Goal: Task Accomplishment & Management: Manage account settings

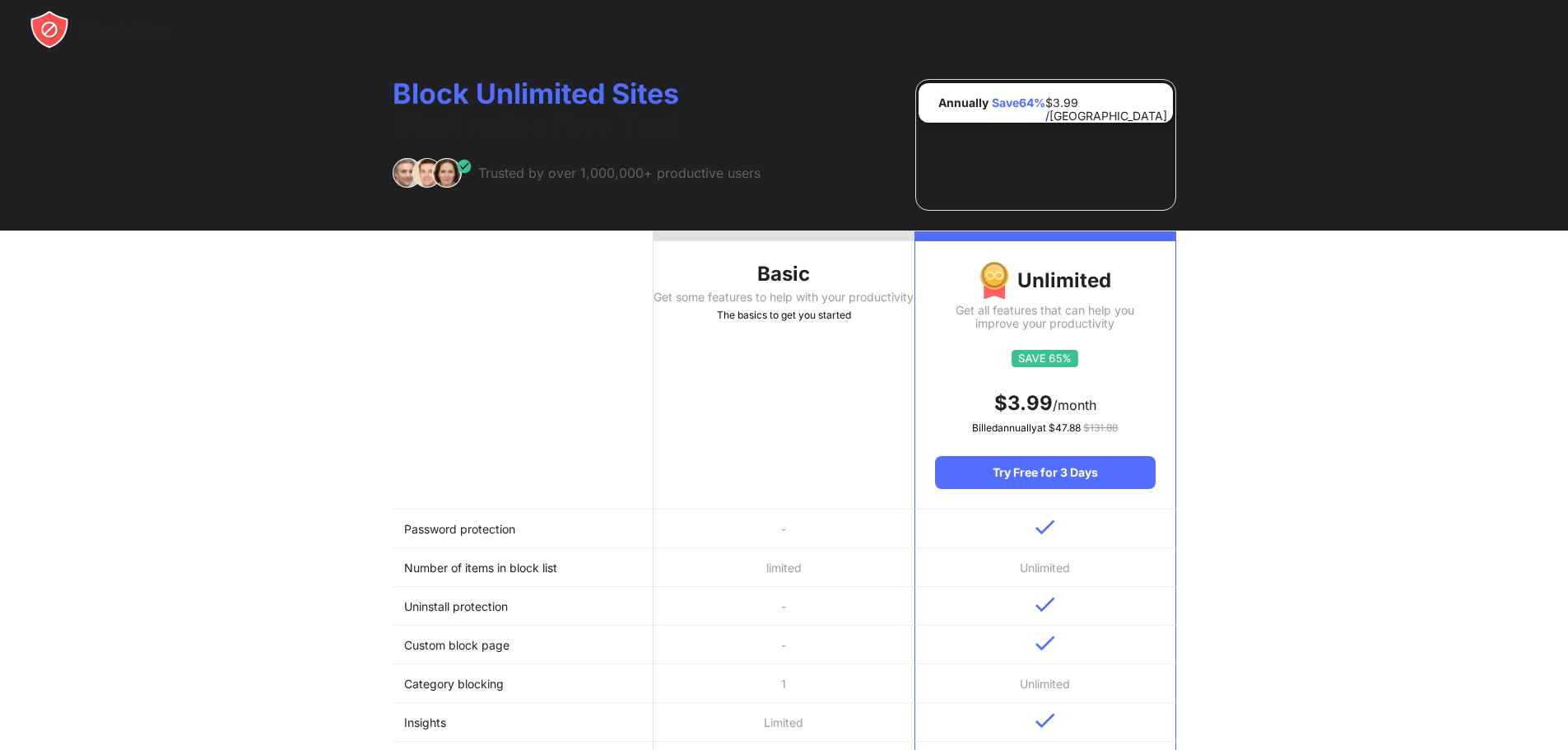
drag, startPoint x: 1086, startPoint y: 391, endPoint x: 1118, endPoint y: 376, distance: 35.3
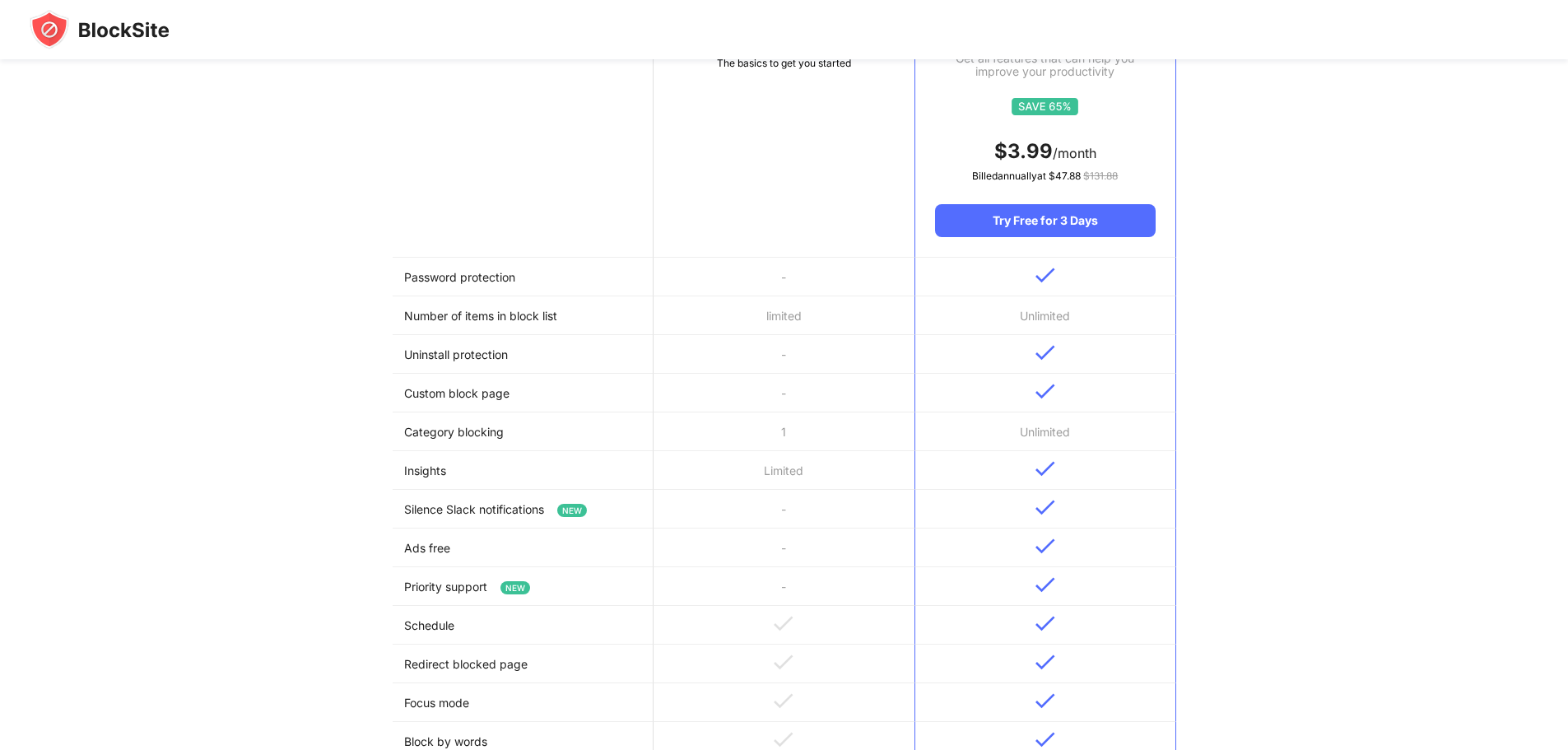
scroll to position [329, 0]
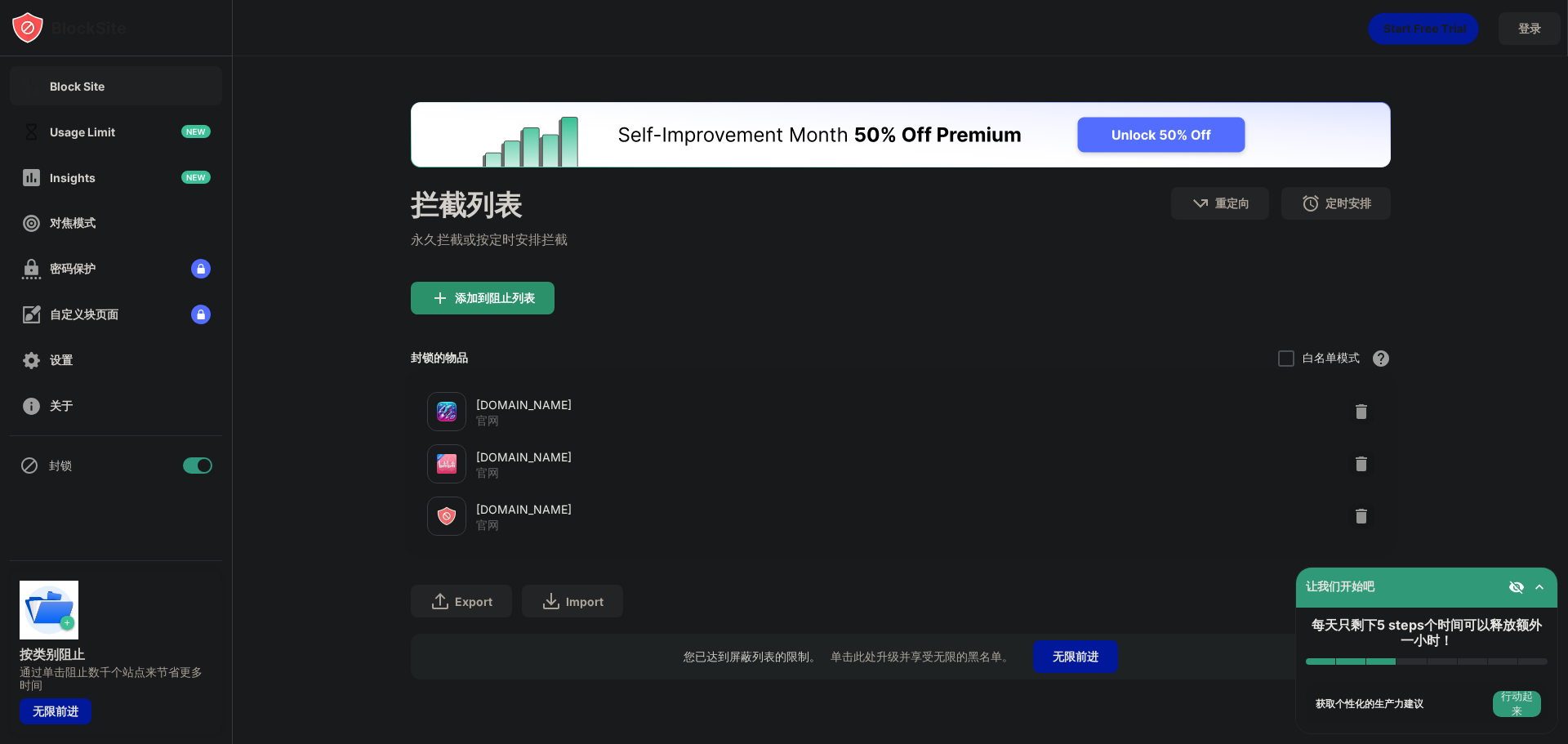
click at [553, 305] on div "添加到阻止列表" at bounding box center [482, 298] width 144 height 33
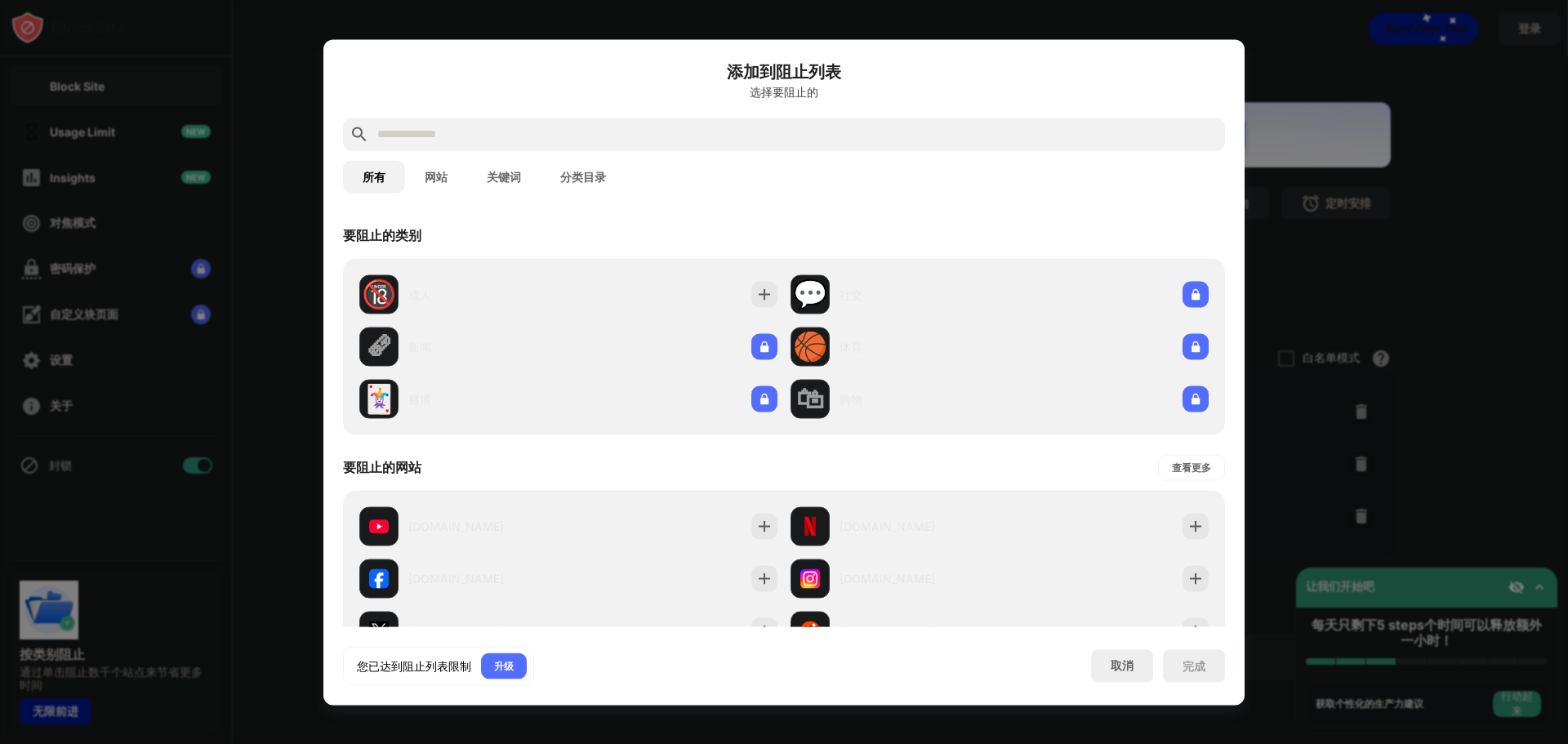
click at [600, 140] on input "text" at bounding box center [798, 134] width 843 height 20
paste input "**********"
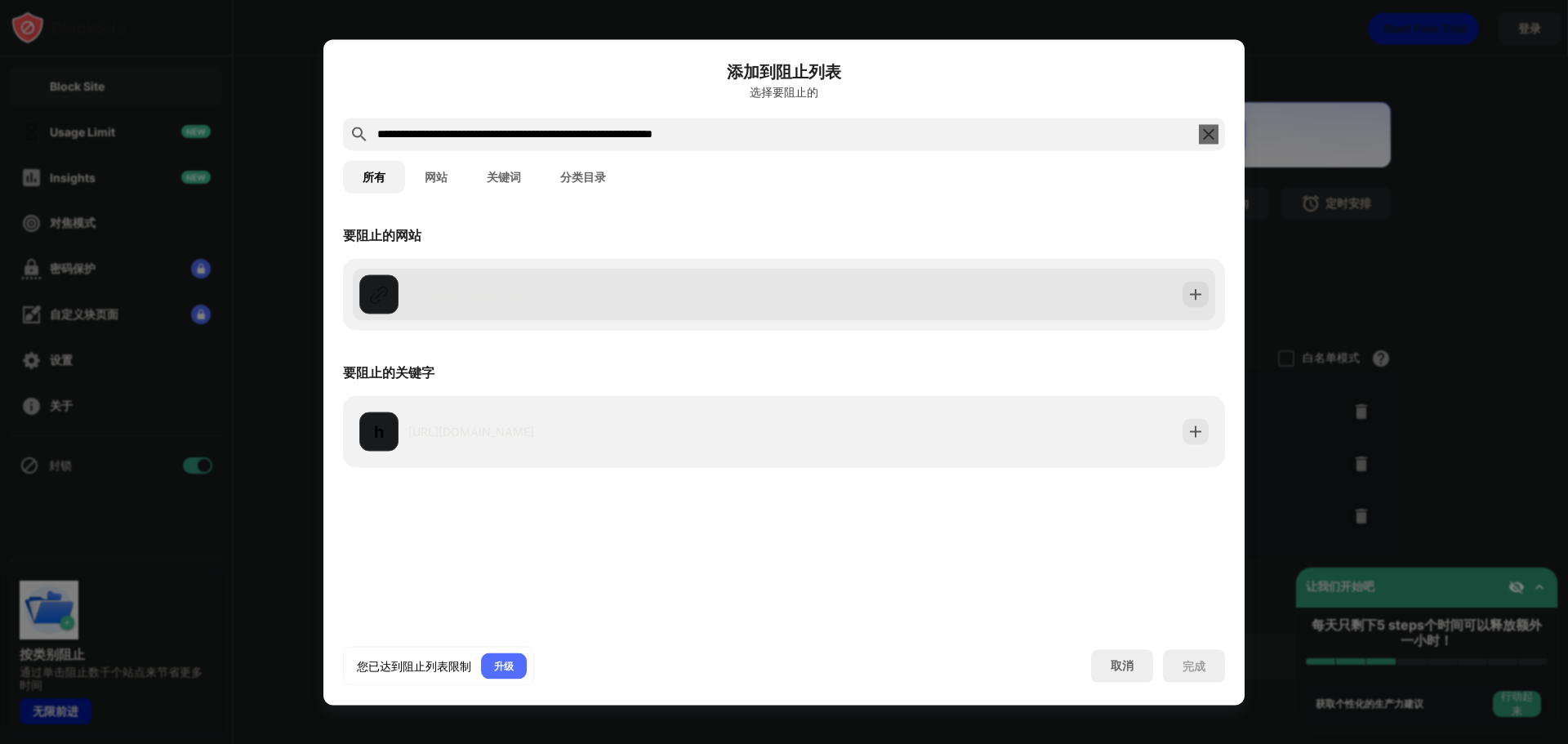
type input "**********"
click at [1041, 297] on div "[DOMAIN_NAME][URL]" at bounding box center [783, 294] width 862 height 52
click at [1183, 298] on div at bounding box center [1196, 294] width 26 height 26
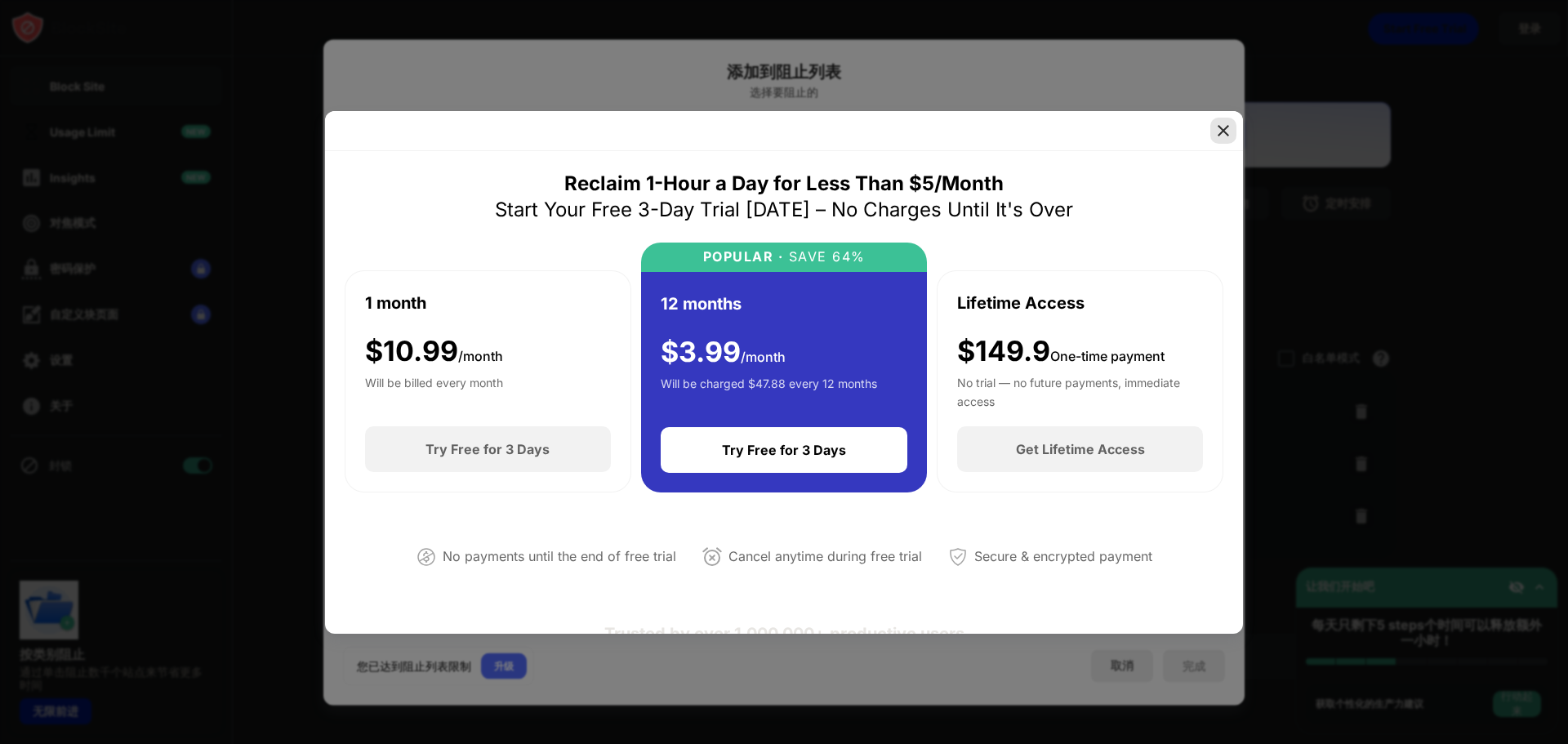
click at [1226, 132] on img at bounding box center [1224, 131] width 17 height 17
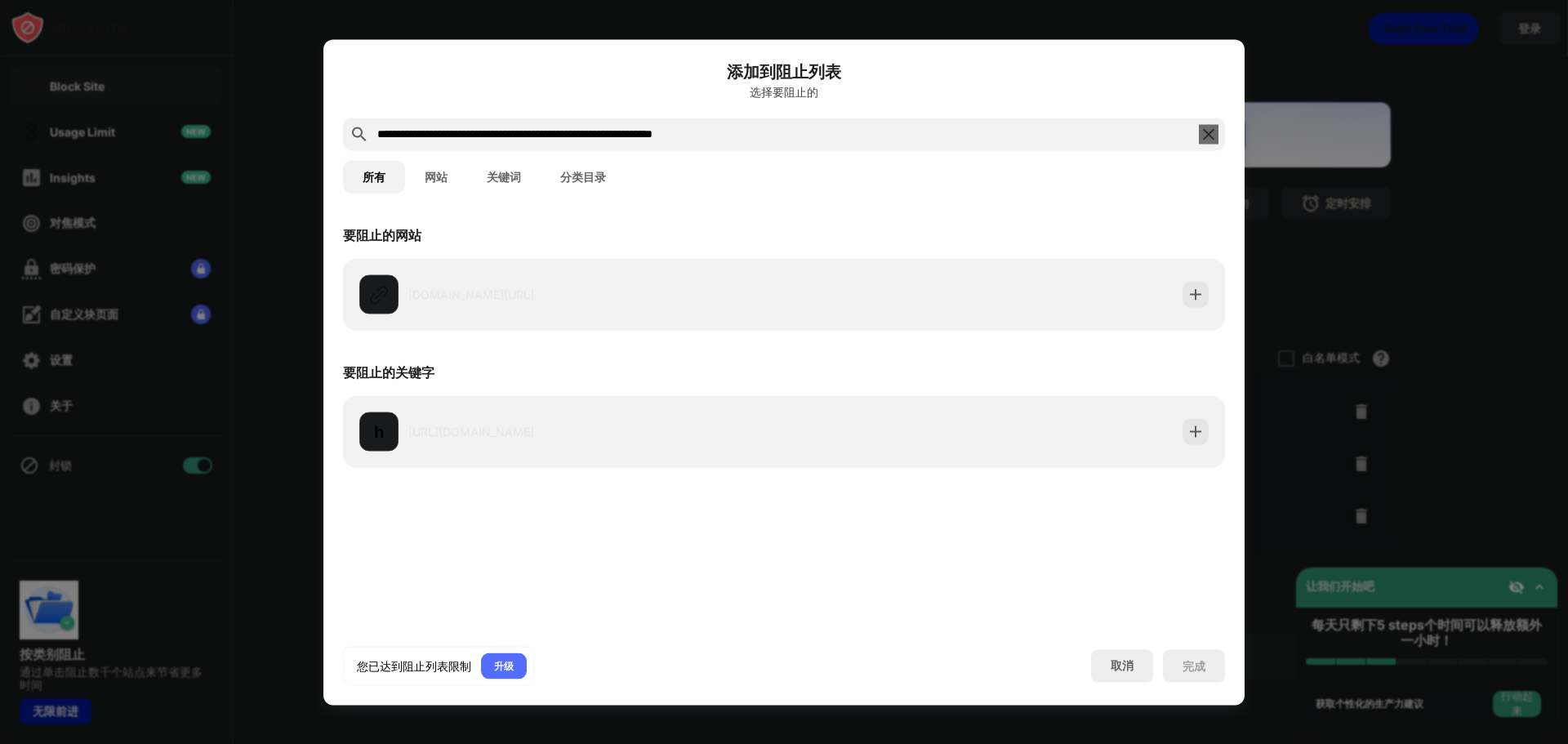
click at [1294, 228] on div at bounding box center [784, 372] width 1568 height 744
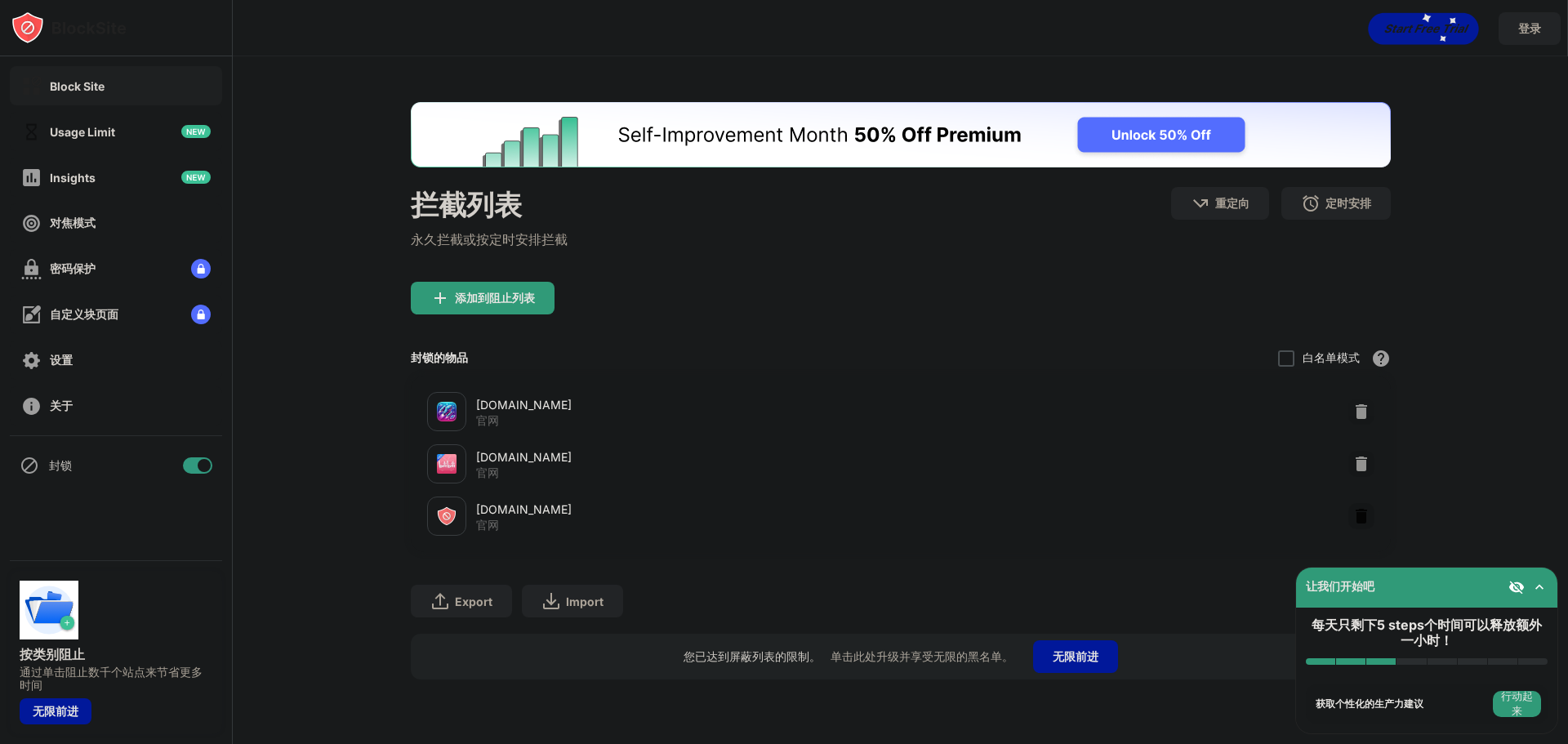
click at [1363, 524] on img at bounding box center [1361, 515] width 17 height 17
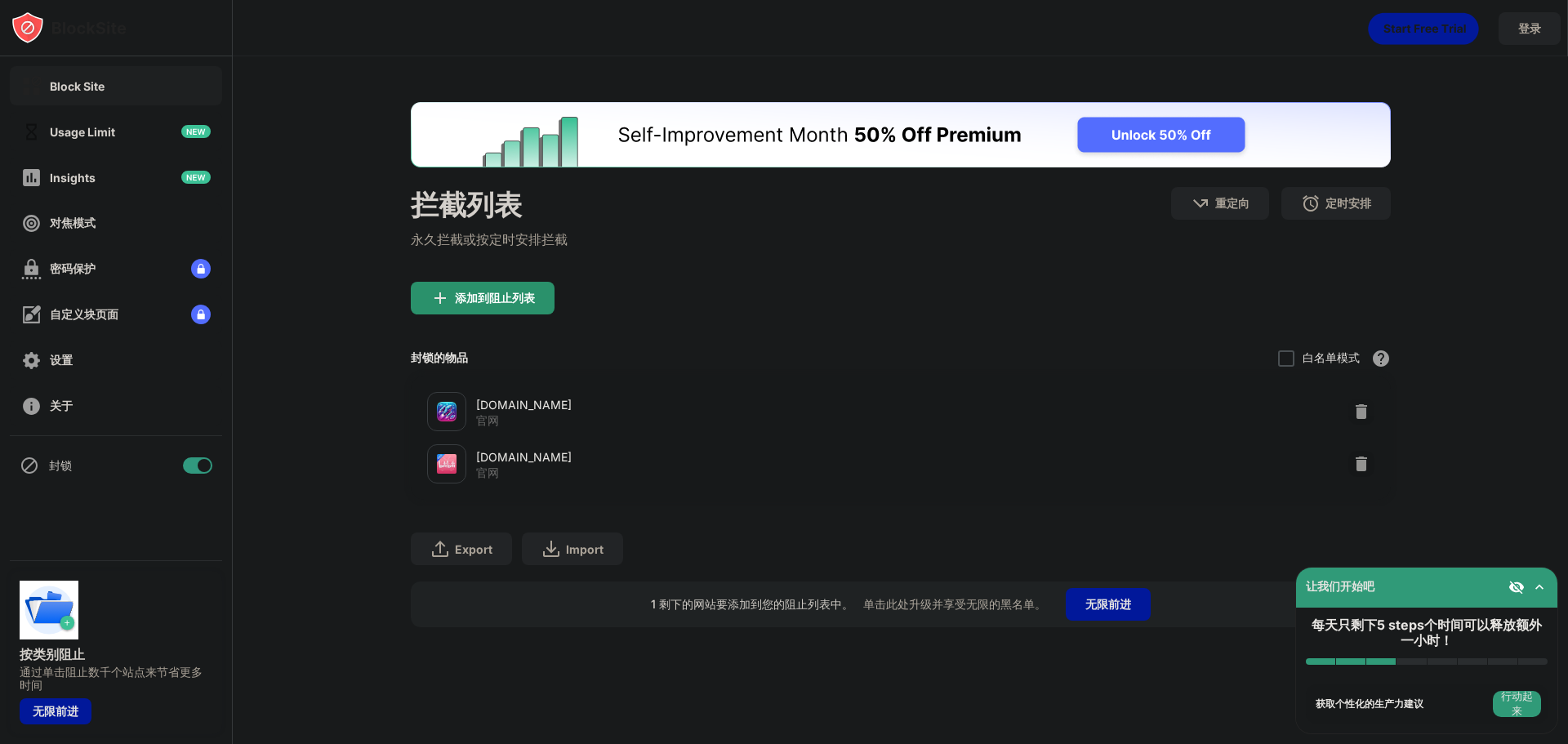
click at [535, 299] on div "添加到阻止列表" at bounding box center [495, 298] width 80 height 13
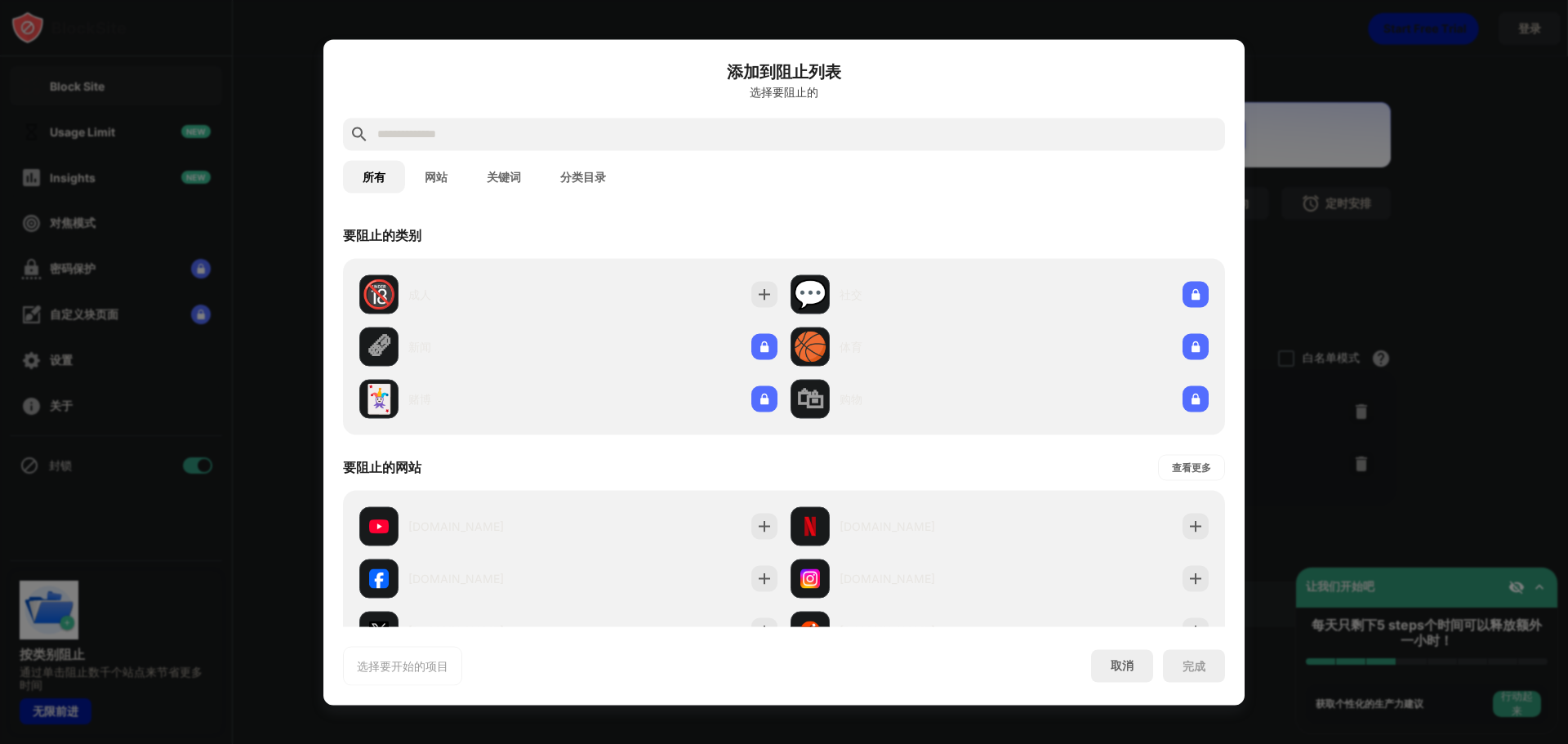
click at [603, 142] on input "text" at bounding box center [798, 134] width 843 height 20
paste input "**********"
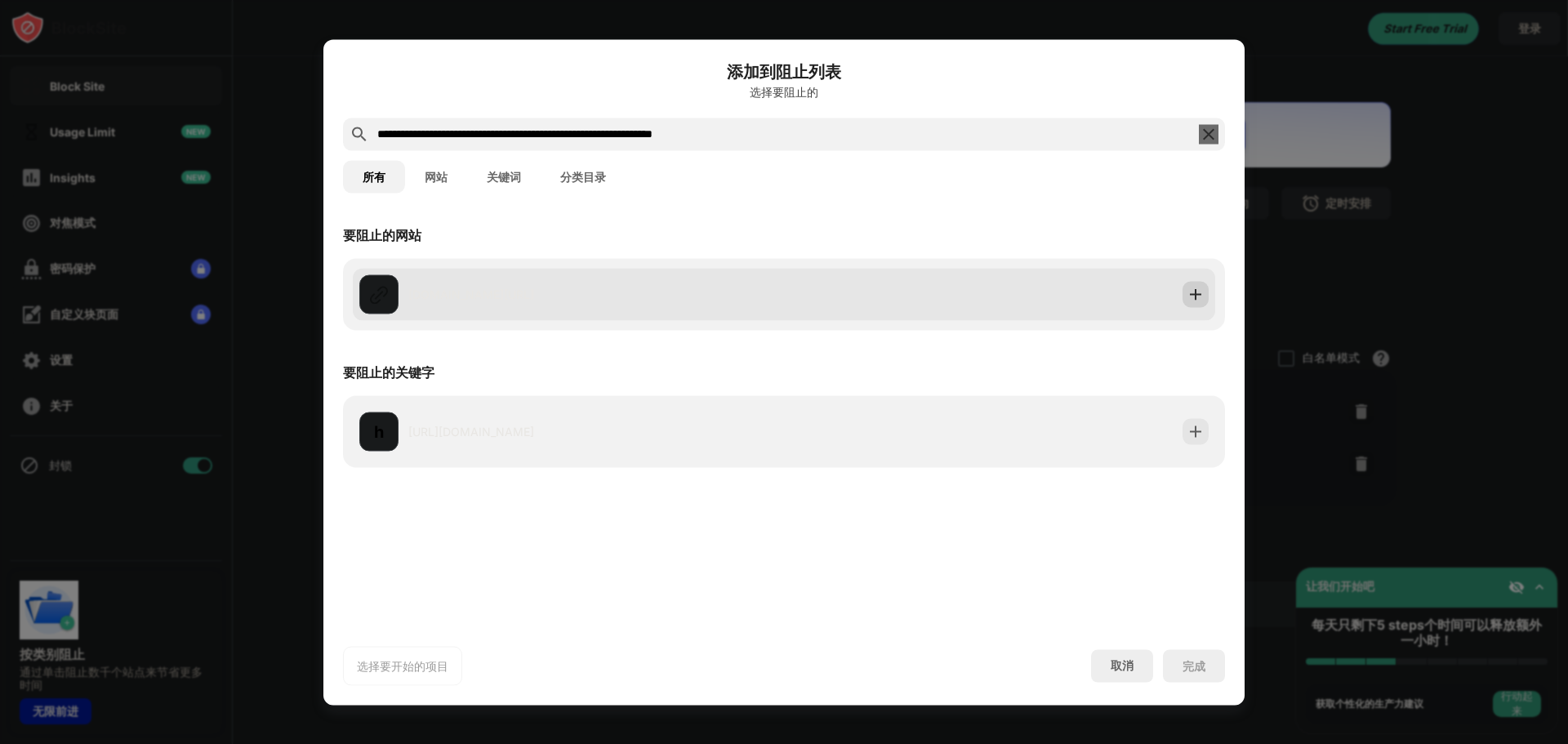
type input "**********"
click at [1202, 299] on img at bounding box center [1196, 294] width 17 height 17
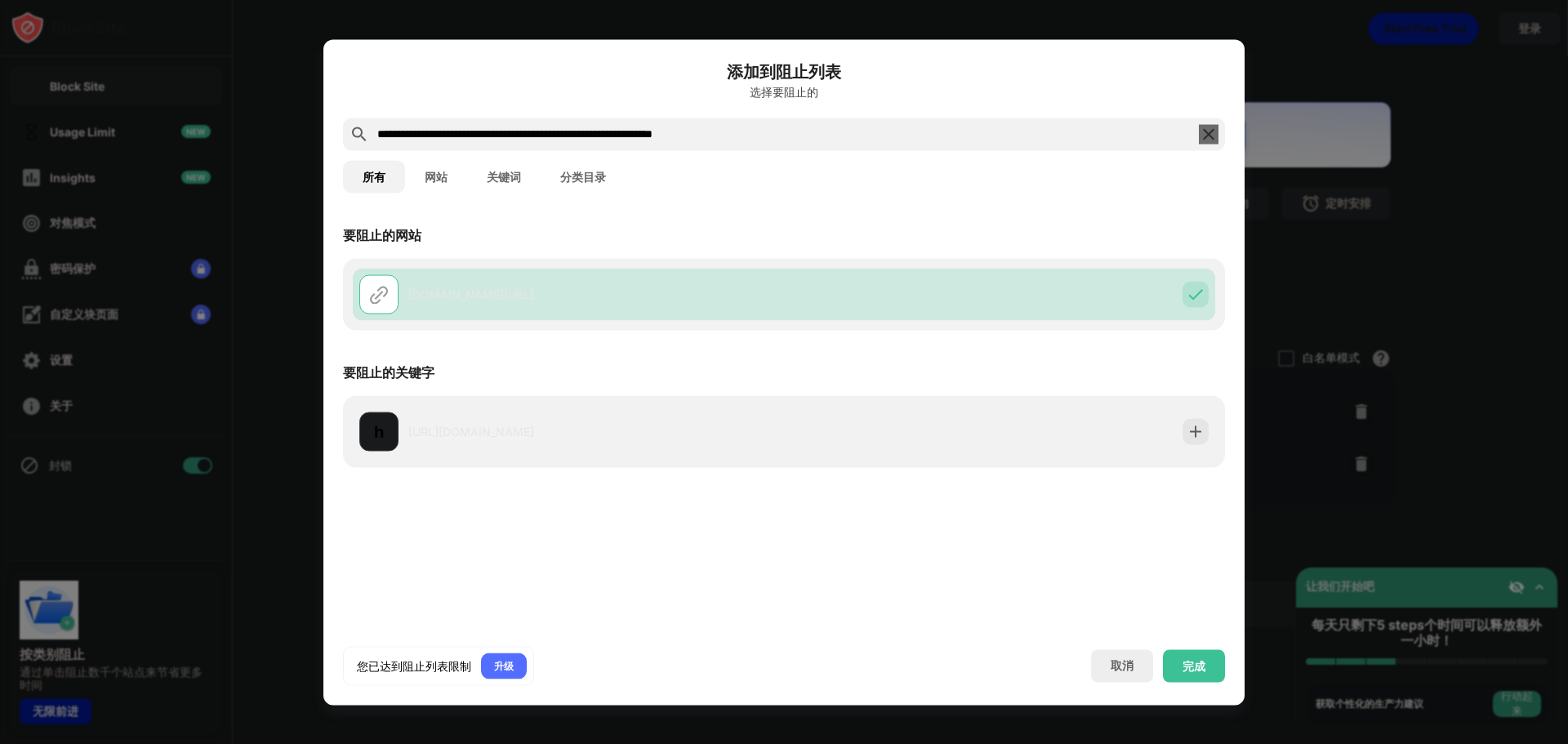
click at [1213, 660] on div "完成" at bounding box center [1194, 665] width 62 height 33
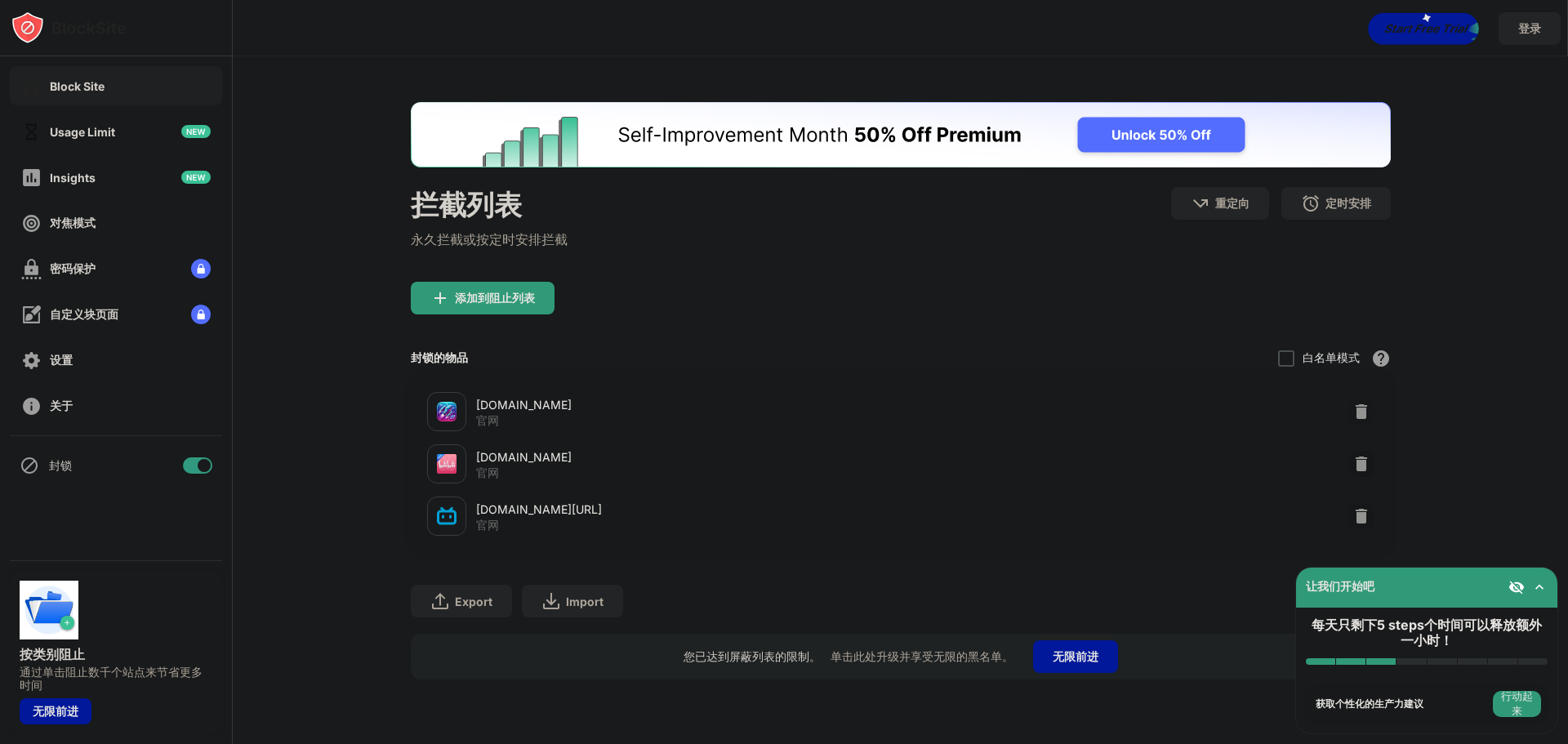
click at [1539, 584] on img at bounding box center [1539, 587] width 17 height 17
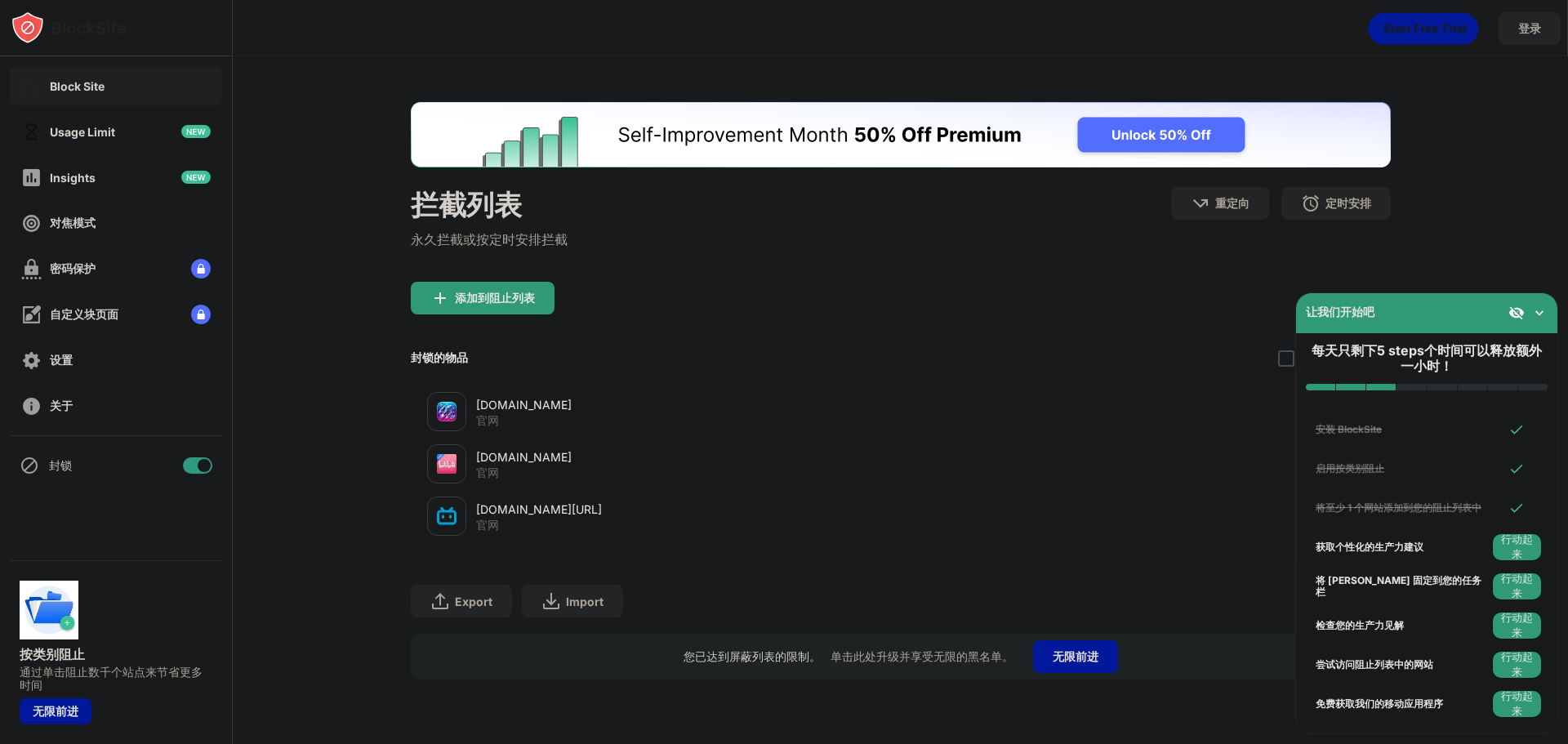
click at [1541, 311] on img at bounding box center [1539, 313] width 17 height 17
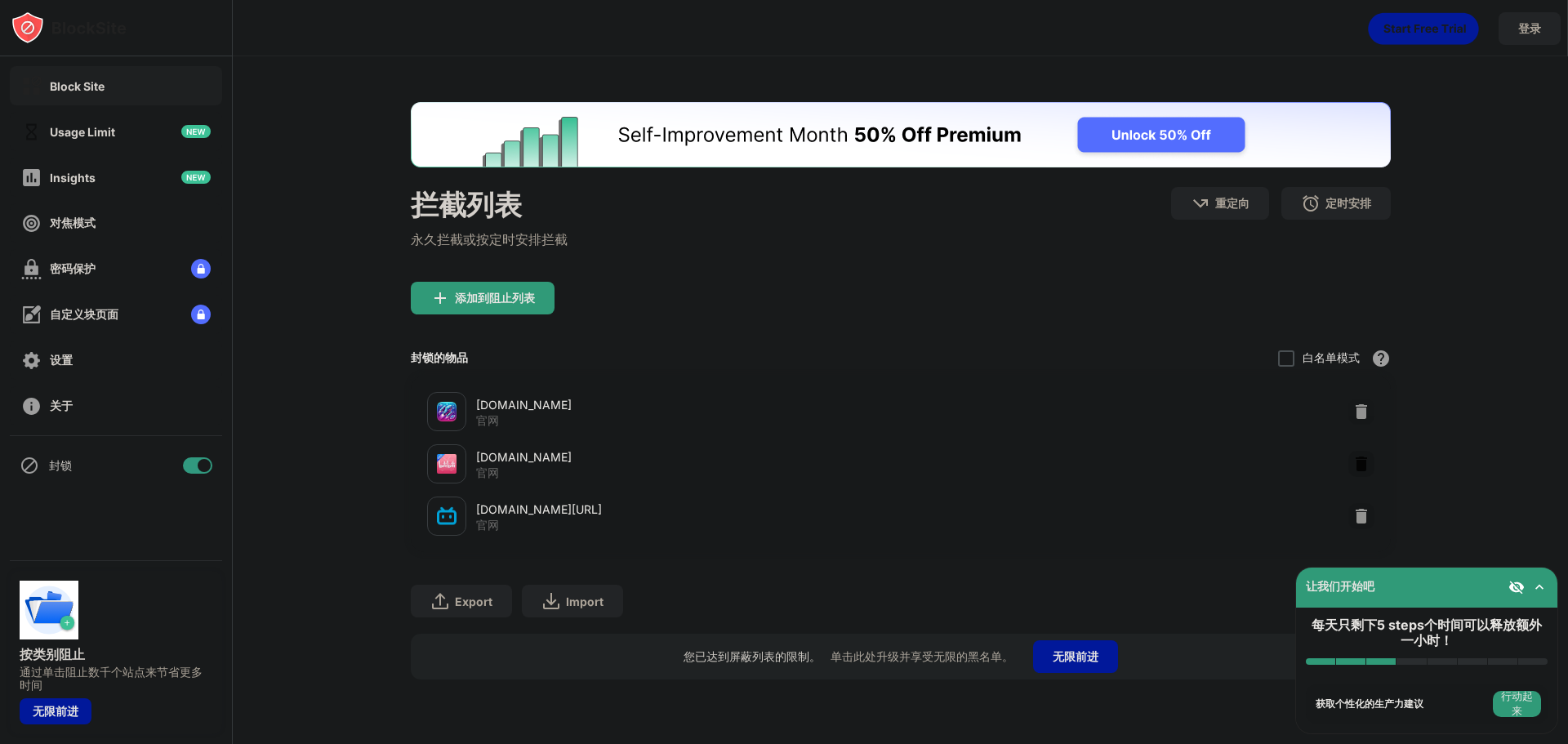
click at [1356, 468] on img at bounding box center [1361, 463] width 17 height 17
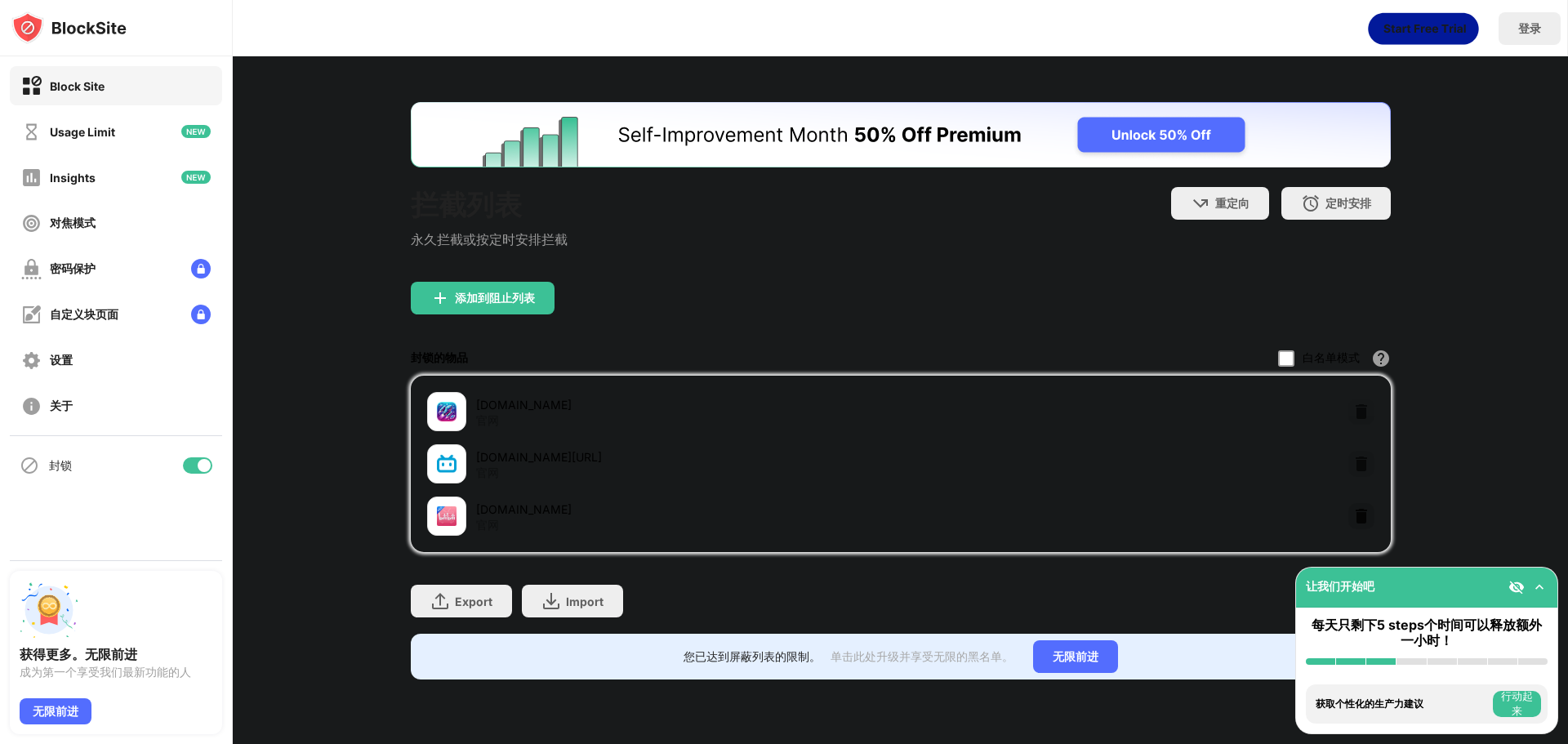
drag, startPoint x: 1358, startPoint y: 522, endPoint x: 1367, endPoint y: 487, distance: 36.1
click at [1358, 522] on img at bounding box center [1361, 515] width 17 height 17
